Goal: Information Seeking & Learning: Learn about a topic

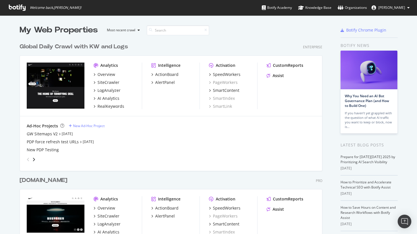
scroll to position [234, 417]
click at [109, 89] on div "LogAnalyzer" at bounding box center [108, 90] width 23 height 6
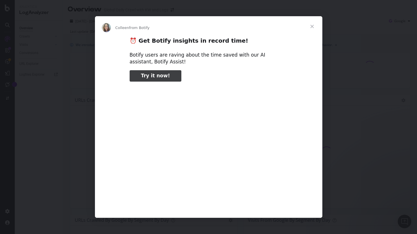
type input "159420"
click at [312, 27] on span "Close" at bounding box center [312, 26] width 20 height 20
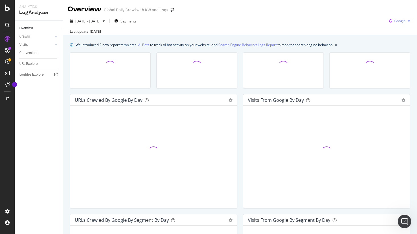
click at [405, 20] on span "Google" at bounding box center [399, 20] width 11 height 5
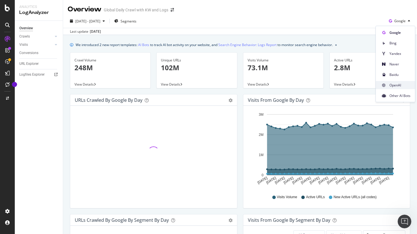
click at [395, 82] on span "OpenAI" at bounding box center [399, 84] width 21 height 5
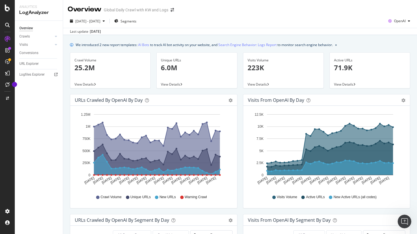
click at [201, 72] on p "6.0M" at bounding box center [197, 68] width 72 height 10
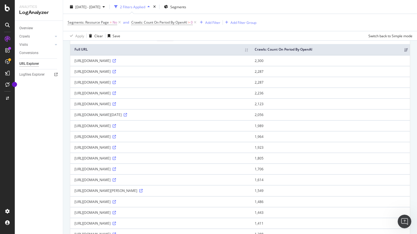
scroll to position [46, 0]
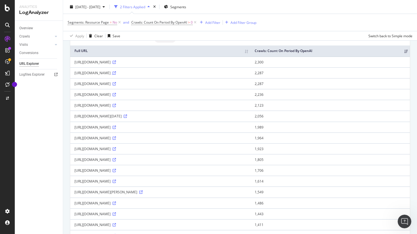
click at [116, 74] on icon at bounding box center [113, 72] width 3 height 3
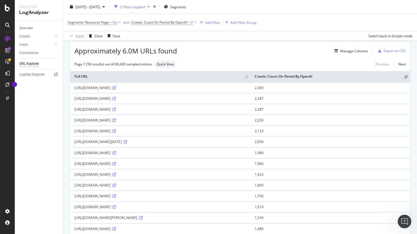
scroll to position [0, 0]
